Goal: Transaction & Acquisition: Purchase product/service

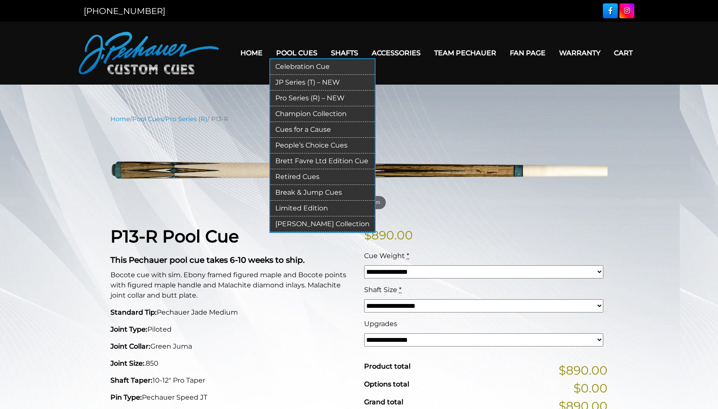
click at [289, 174] on link "Retired Cues" at bounding box center [322, 177] width 105 height 16
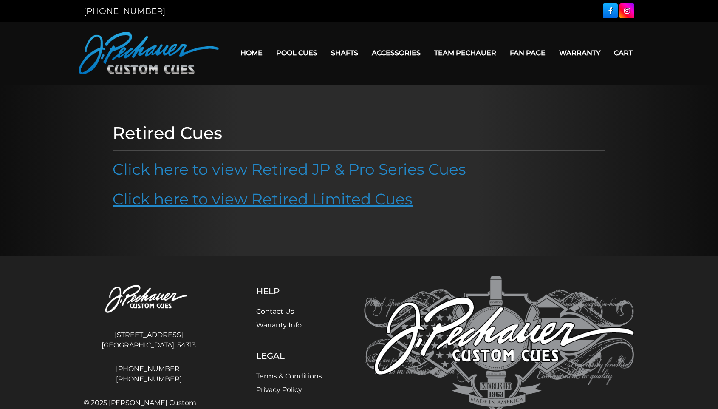
click at [290, 200] on link "Click here to view Retired Limited Cues" at bounding box center [263, 199] width 300 height 19
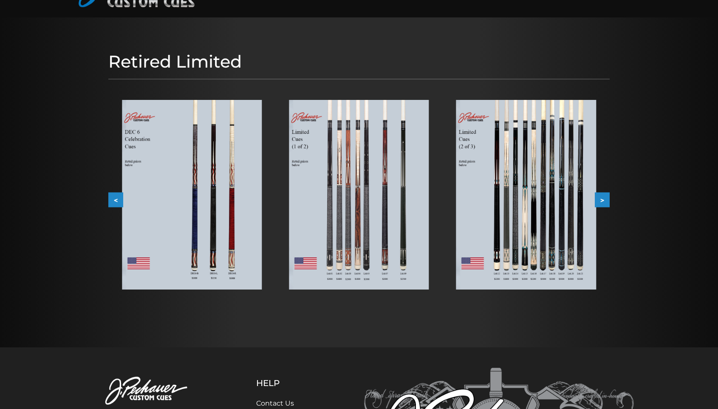
scroll to position [69, 0]
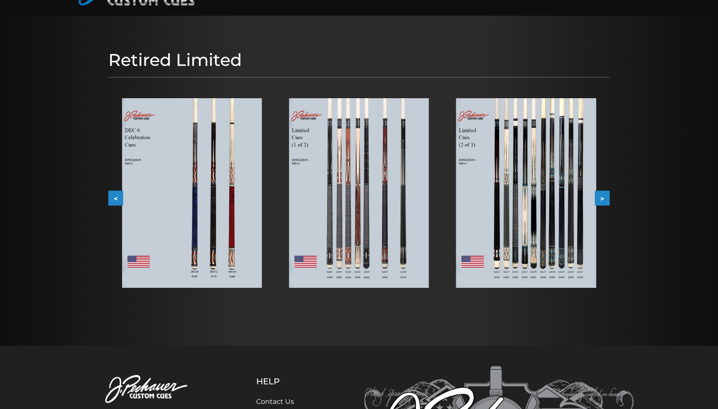
click at [605, 196] on button ">" at bounding box center [602, 197] width 15 height 15
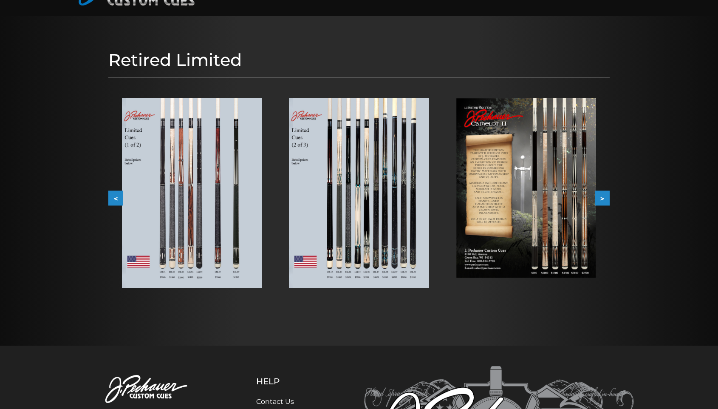
click at [405, 184] on img at bounding box center [359, 193] width 140 height 190
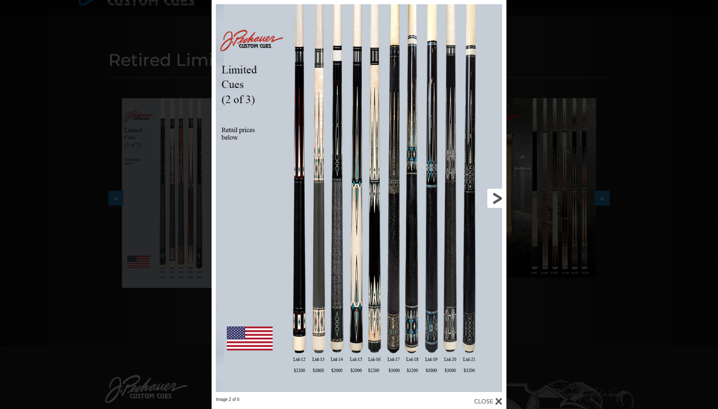
scroll to position [54, 0]
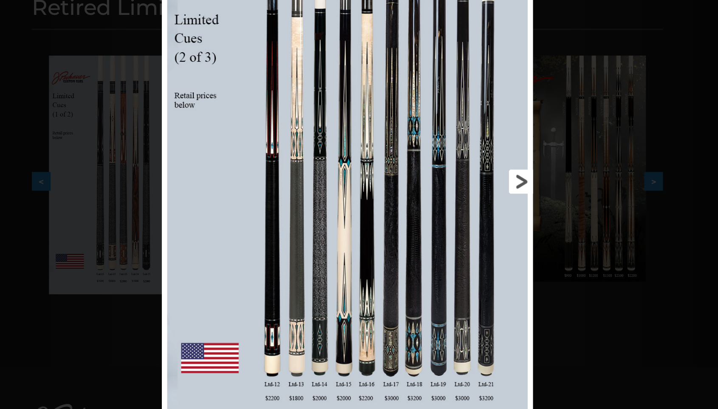
click at [410, 143] on link at bounding box center [440, 212] width 133 height 397
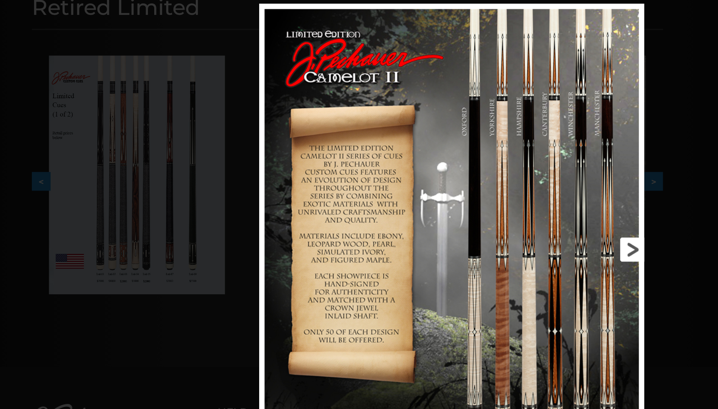
click at [505, 194] on link at bounding box center [526, 266] width 138 height 391
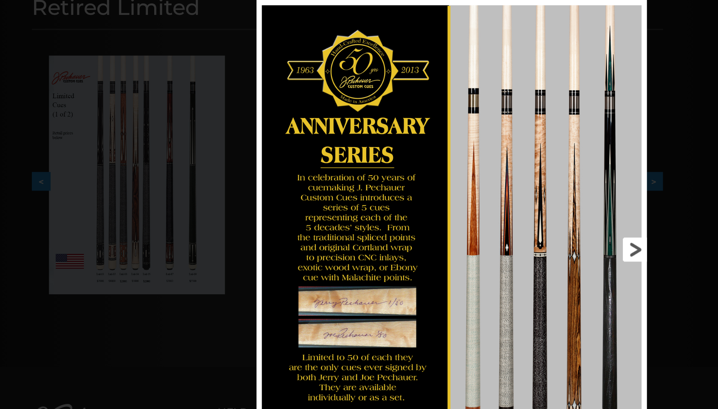
click at [506, 199] on link at bounding box center [528, 266] width 140 height 397
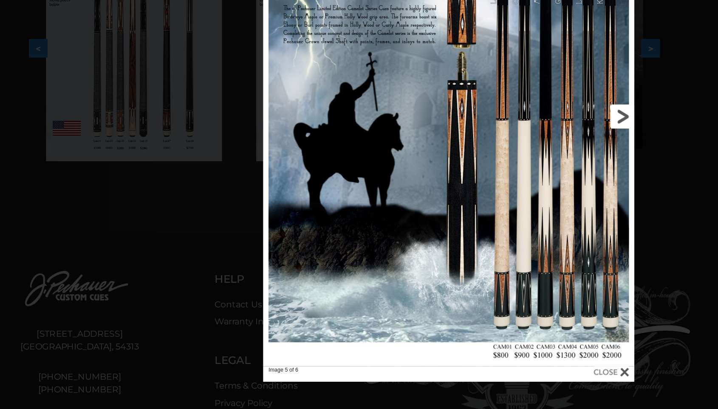
scroll to position [145, 0]
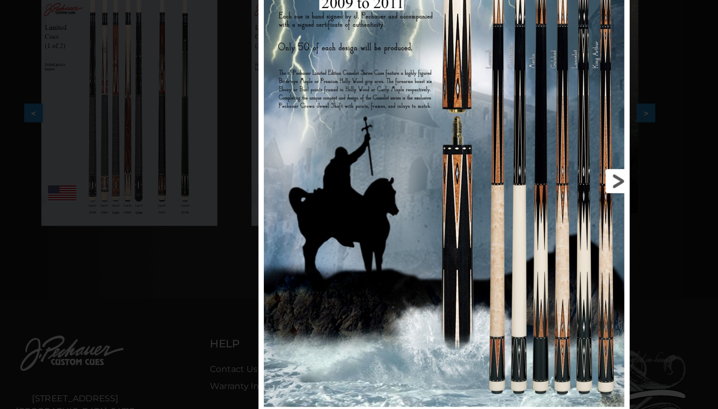
click at [488, 141] on link at bounding box center [523, 175] width 133 height 397
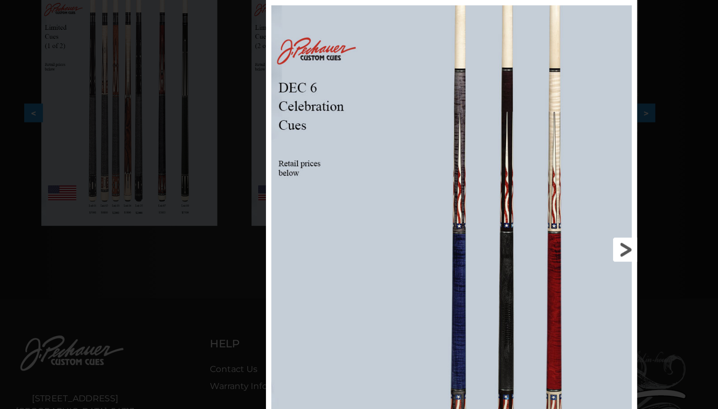
click at [497, 200] on link at bounding box center [529, 230] width 133 height 397
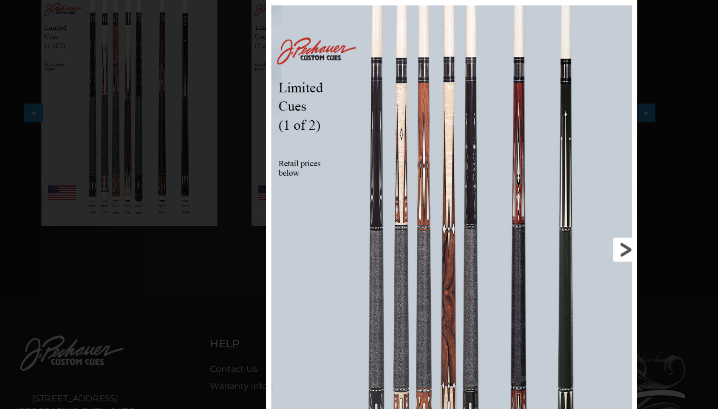
click at [495, 201] on link at bounding box center [529, 230] width 133 height 397
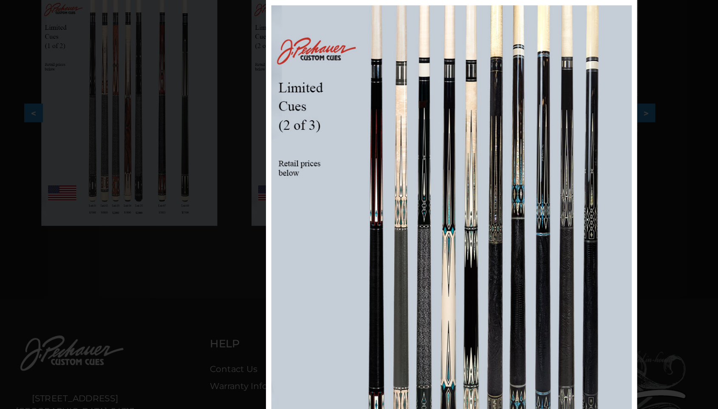
click at [531, 59] on div "Image 2 of 6" at bounding box center [448, 236] width 718 height 409
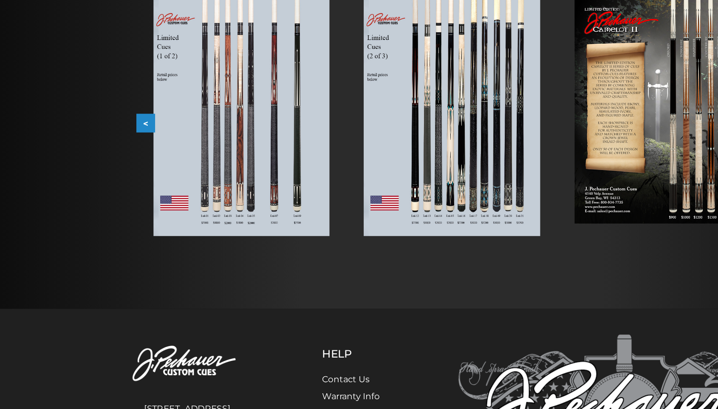
scroll to position [0, 0]
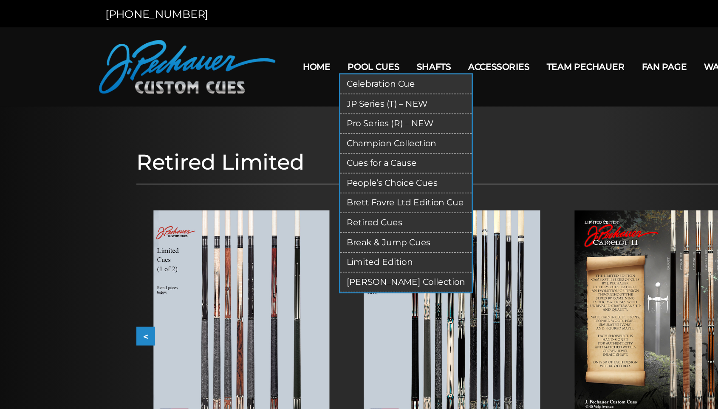
click at [292, 208] on link "Limited Edition" at bounding box center [322, 209] width 105 height 16
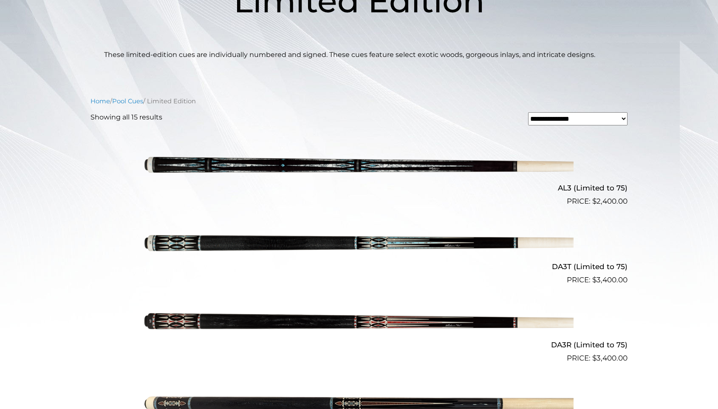
scroll to position [163, 0]
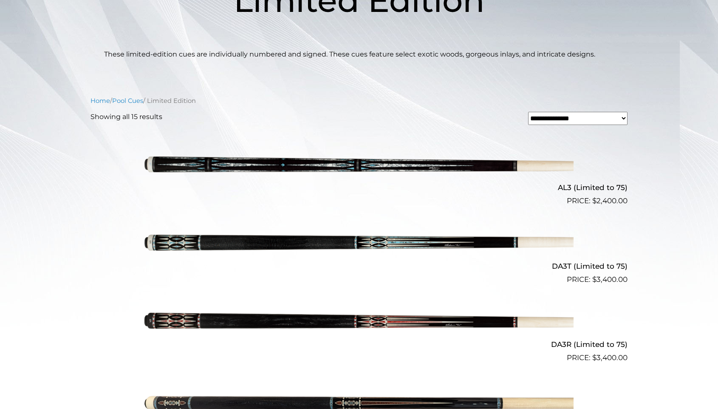
click at [352, 164] on img at bounding box center [359, 167] width 429 height 71
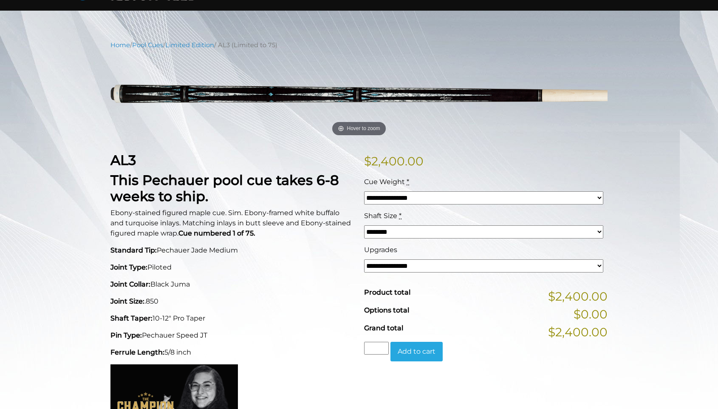
scroll to position [75, 0]
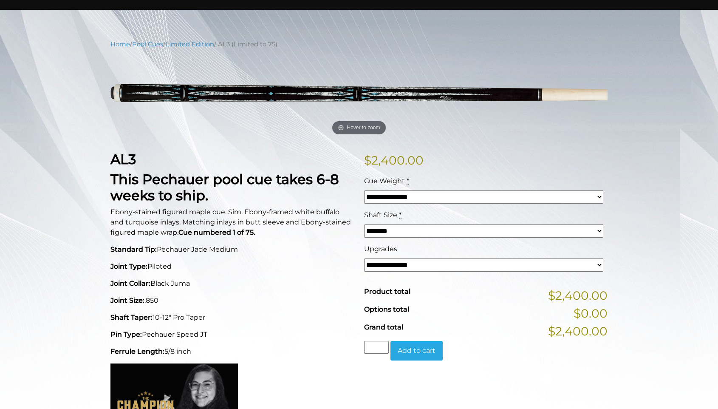
select select "*****"
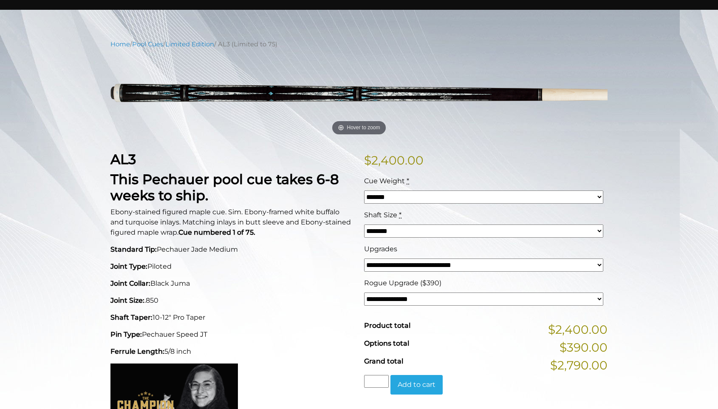
select select "*****"
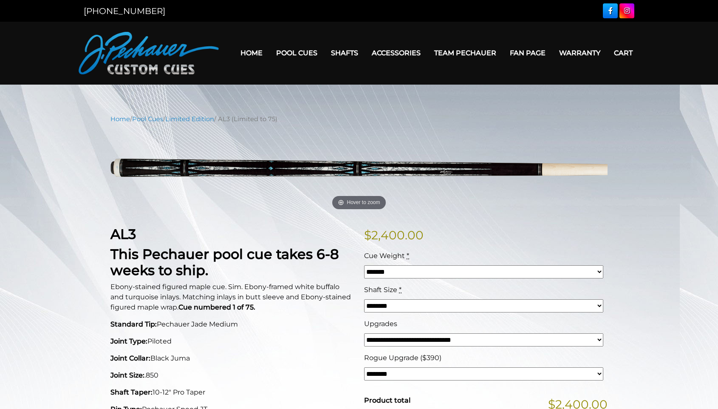
scroll to position [0, 0]
